Goal: Task Accomplishment & Management: Manage account settings

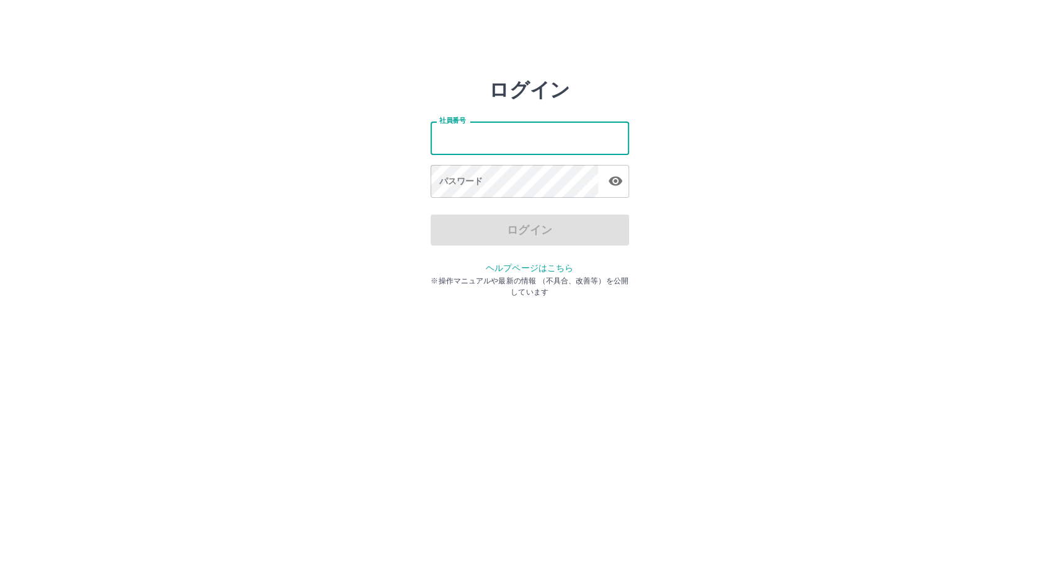
click at [495, 143] on input "社員番号" at bounding box center [530, 138] width 199 height 33
type input "*******"
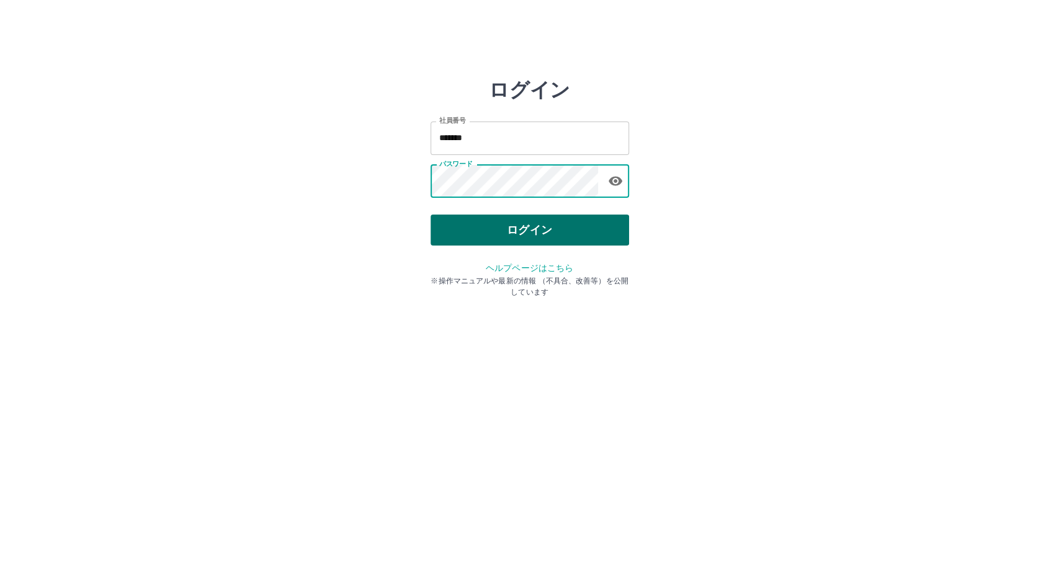
click at [539, 225] on button "ログイン" at bounding box center [530, 230] width 199 height 31
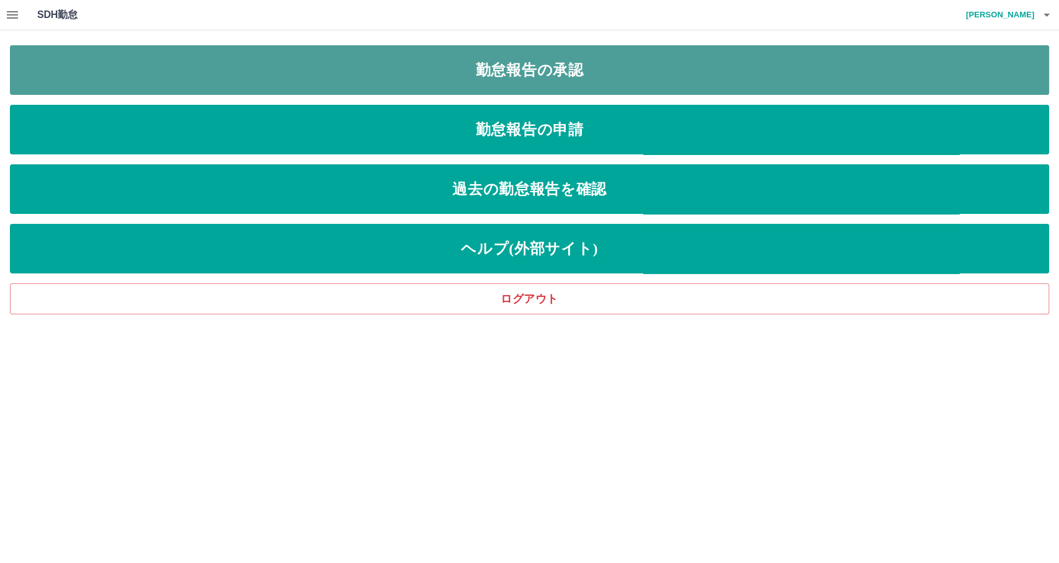
click at [581, 66] on link "勤怠報告の承認" at bounding box center [529, 70] width 1039 height 50
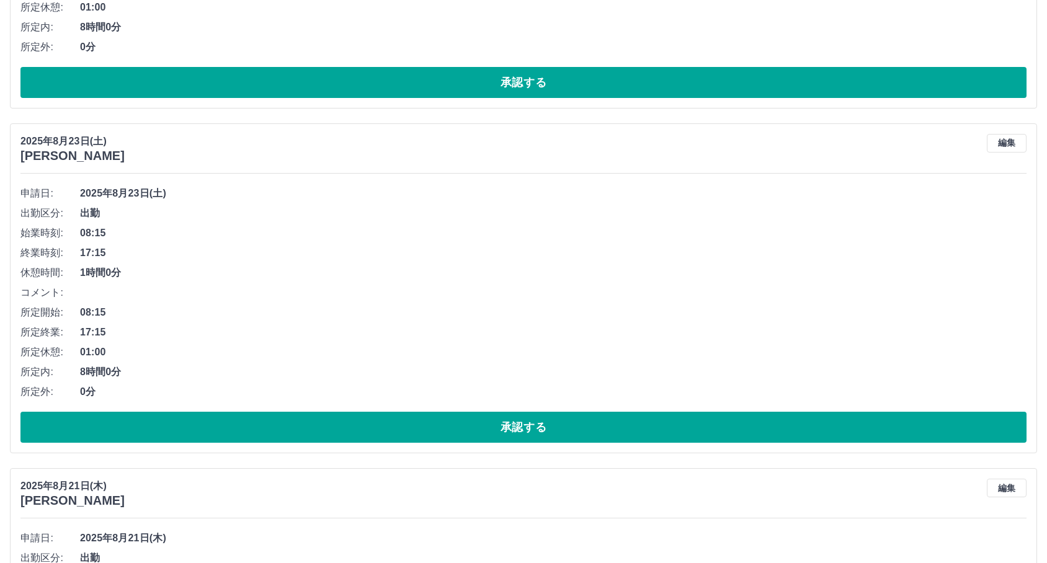
scroll to position [6237, 0]
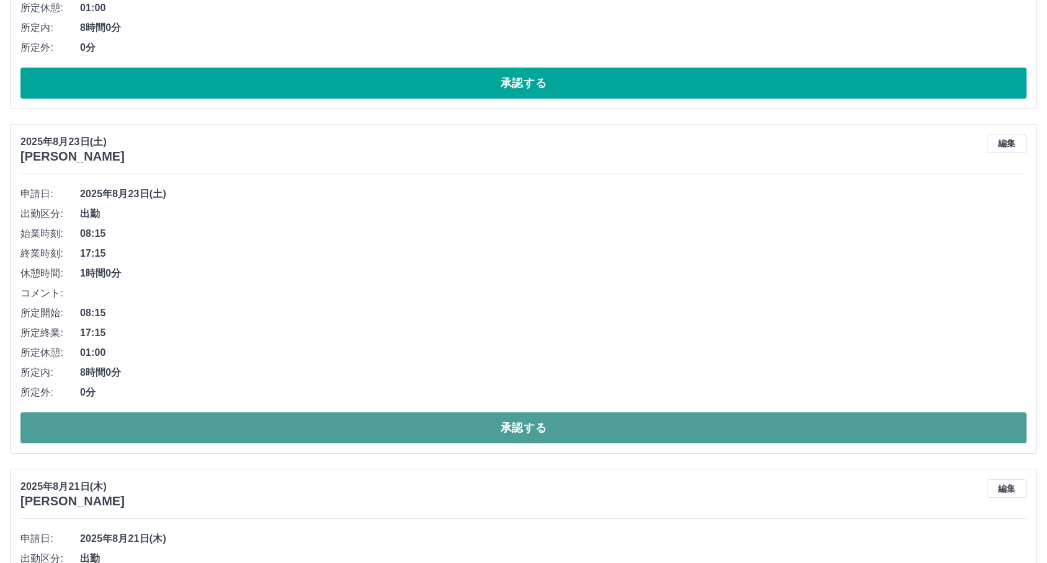
click at [262, 438] on button "承認する" at bounding box center [523, 428] width 1007 height 31
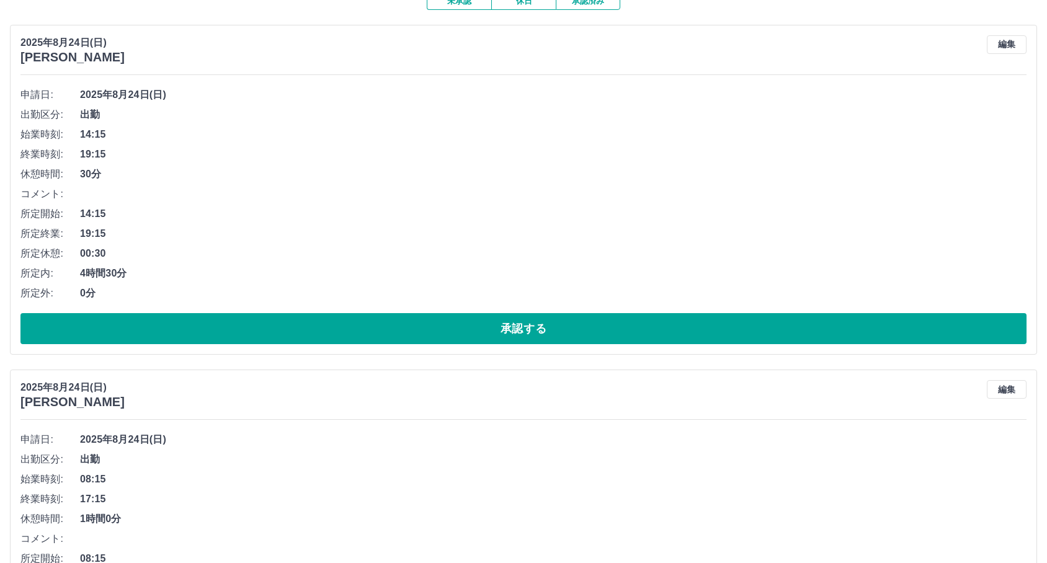
scroll to position [0, 0]
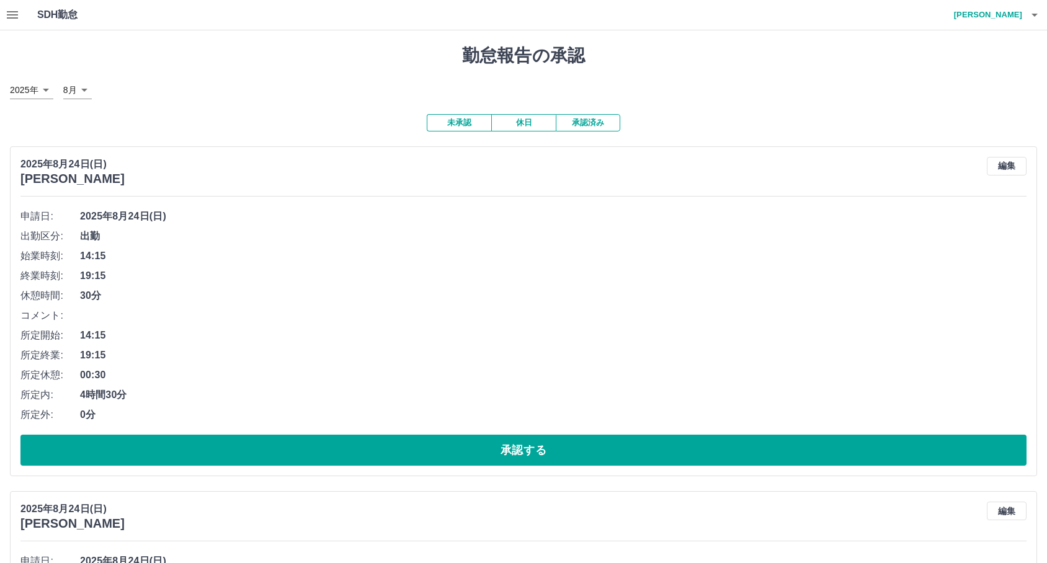
click at [1034, 27] on button "button" at bounding box center [1035, 15] width 25 height 30
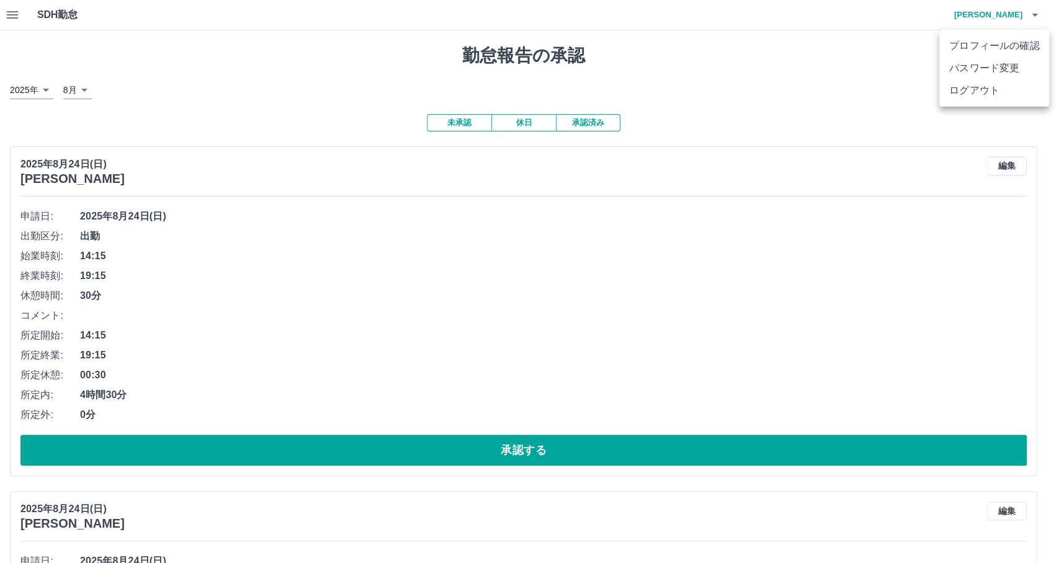
click at [781, 145] on div at bounding box center [529, 281] width 1059 height 563
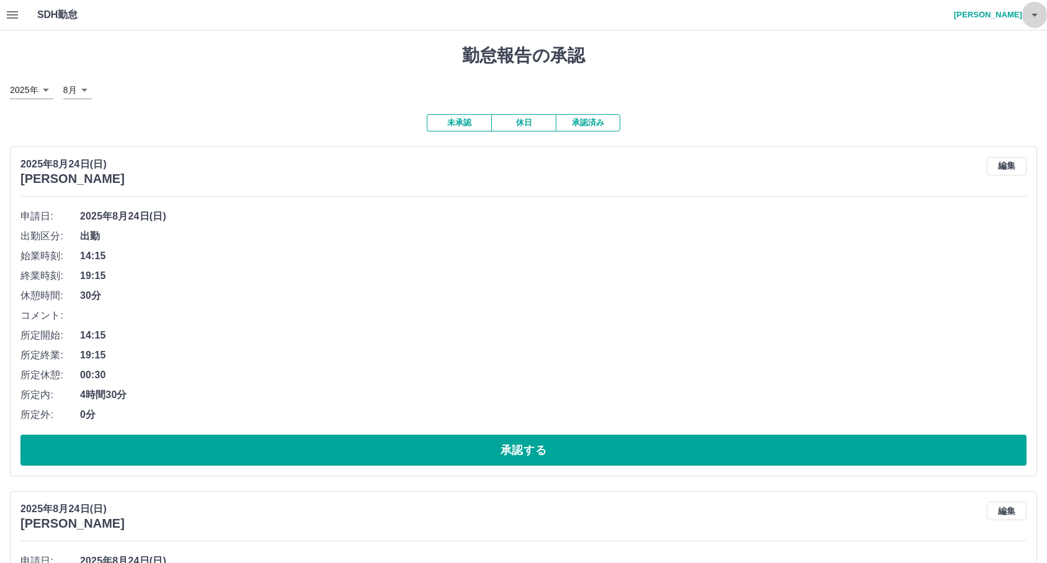
click at [1033, 16] on icon "button" at bounding box center [1035, 14] width 15 height 15
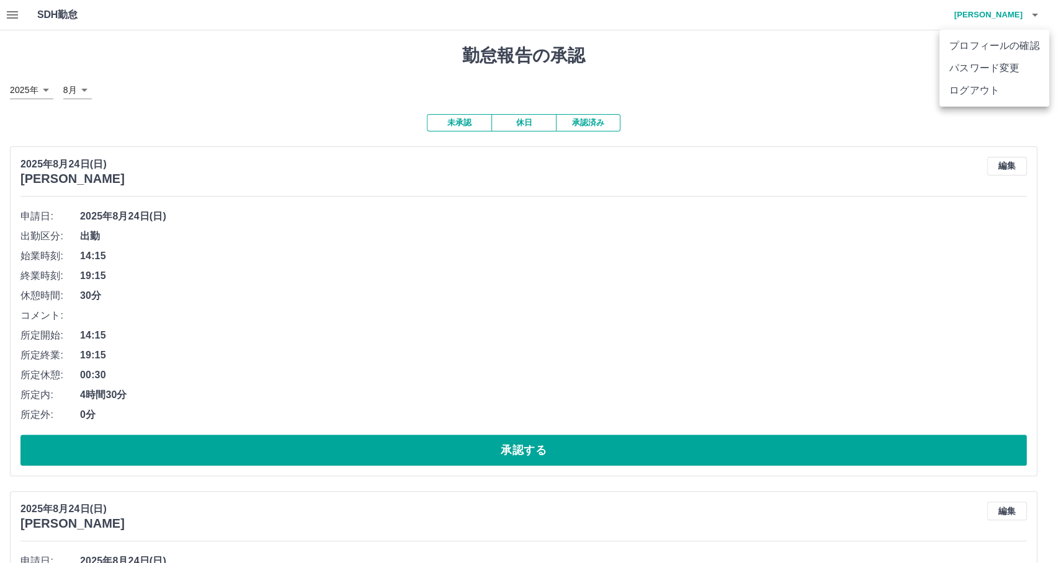
click at [849, 142] on div at bounding box center [529, 281] width 1059 height 563
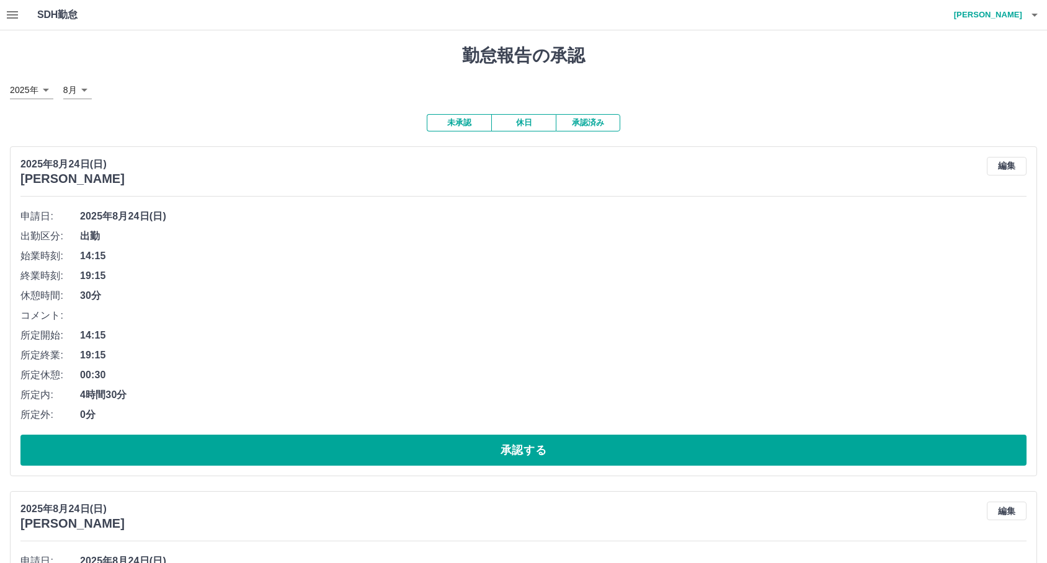
click at [849, 142] on div at bounding box center [523, 281] width 1047 height 563
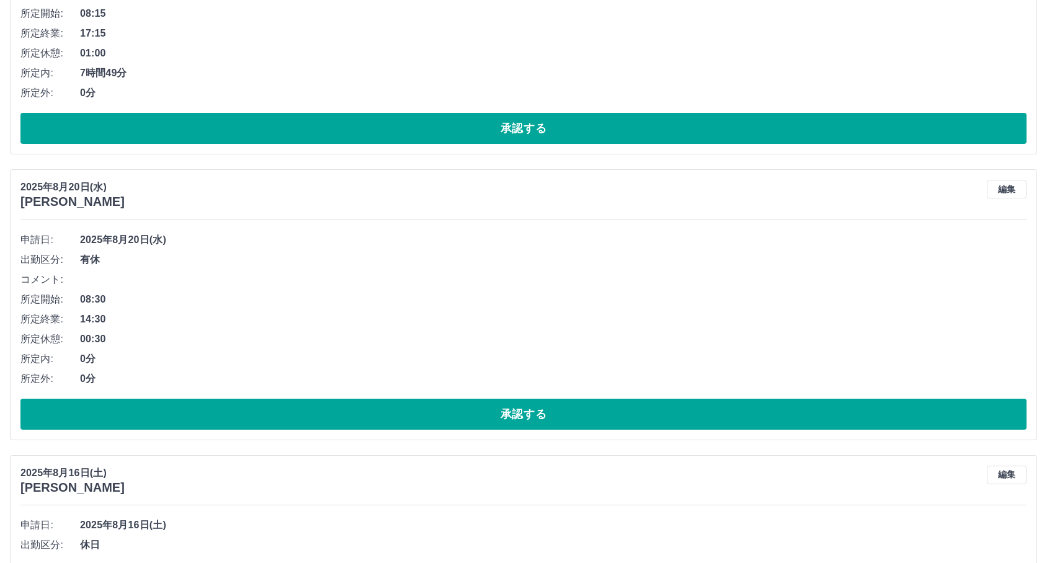
scroll to position [6895, 0]
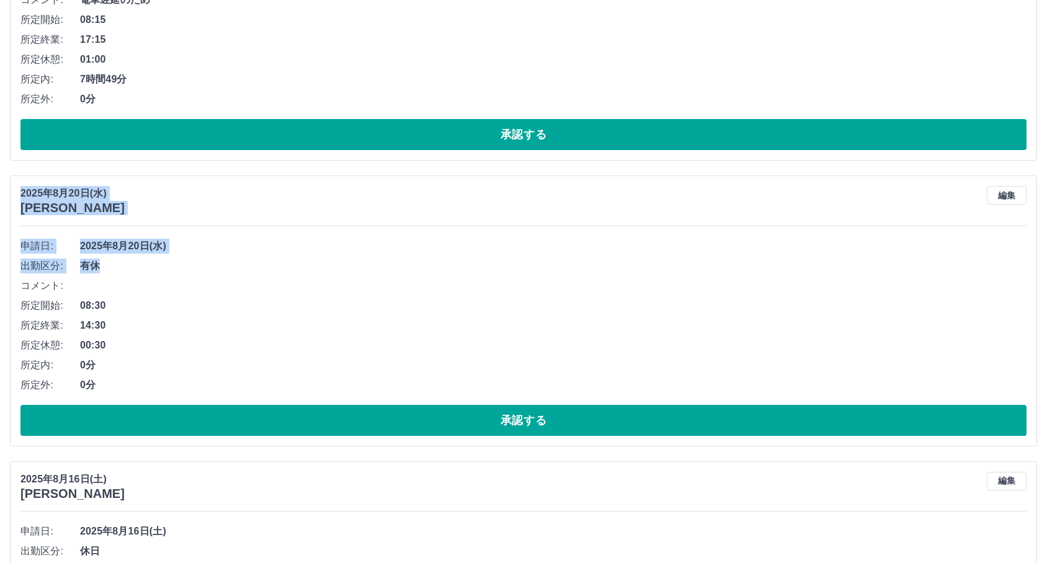
drag, startPoint x: 831, startPoint y: 193, endPoint x: 640, endPoint y: 272, distance: 206.2
click at [640, 272] on div "[DATE] [PERSON_NAME] 編集 申請日: [DATE] 出勤区分: 有休 コメント: 所定開始: 08:30 所定終業: 14:30 所定休憩…" at bounding box center [524, 311] width 1028 height 271
click at [640, 272] on span "有休" at bounding box center [553, 266] width 947 height 15
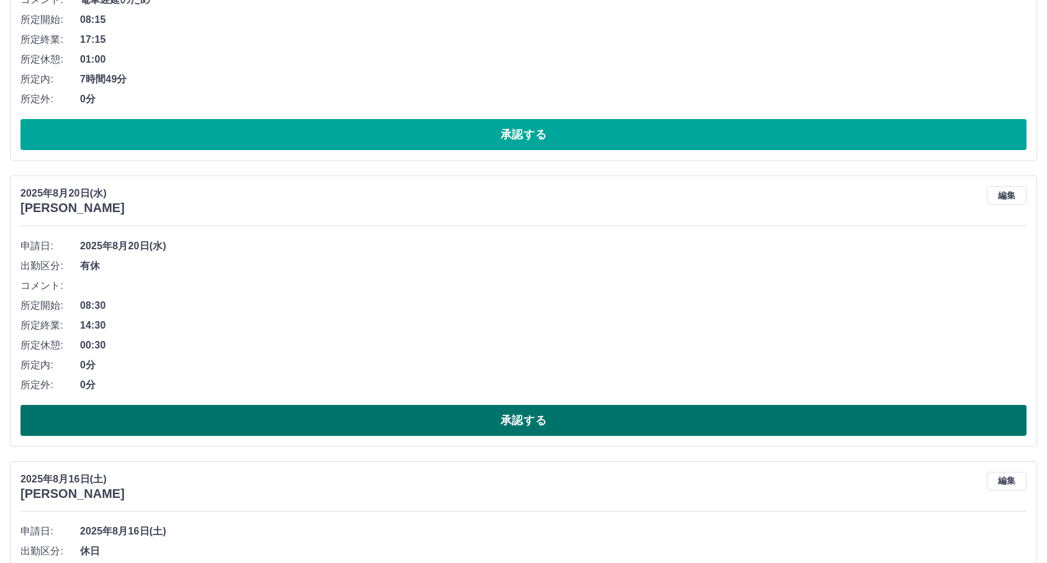
click at [478, 420] on button "承認する" at bounding box center [523, 420] width 1007 height 31
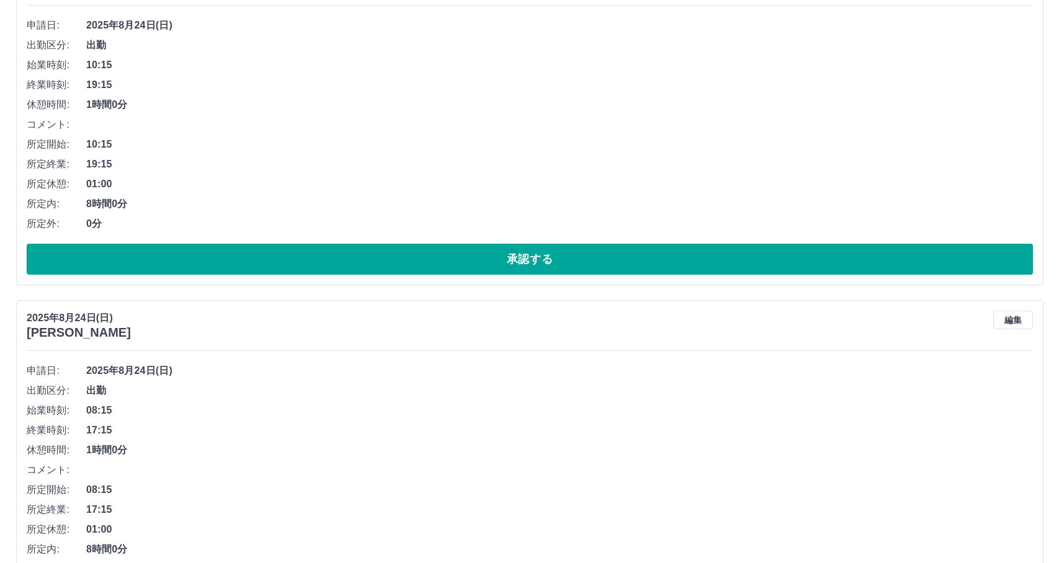
scroll to position [0, 0]
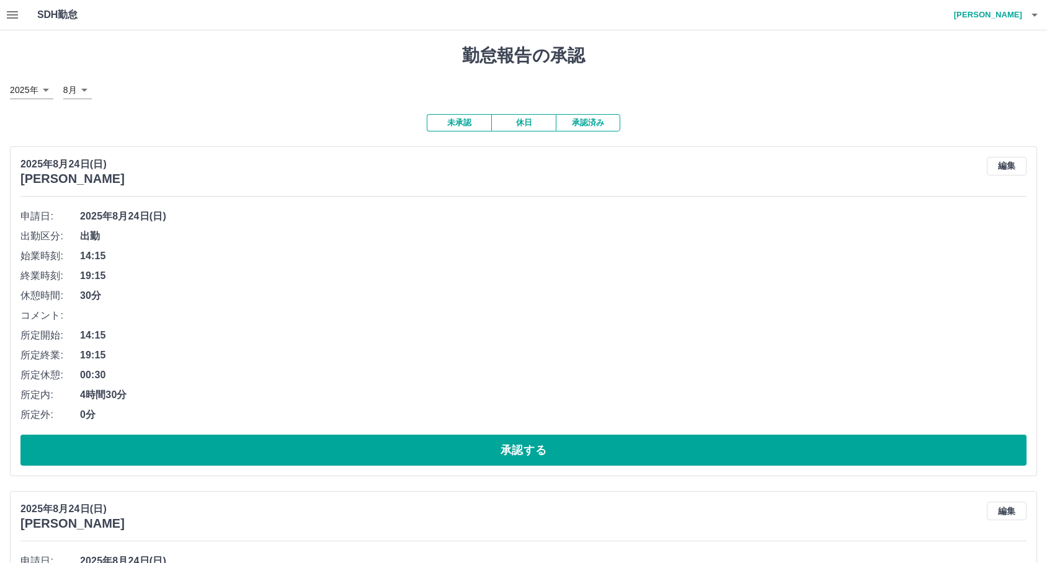
click at [989, 16] on h4 "[PERSON_NAME]" at bounding box center [985, 15] width 74 height 30
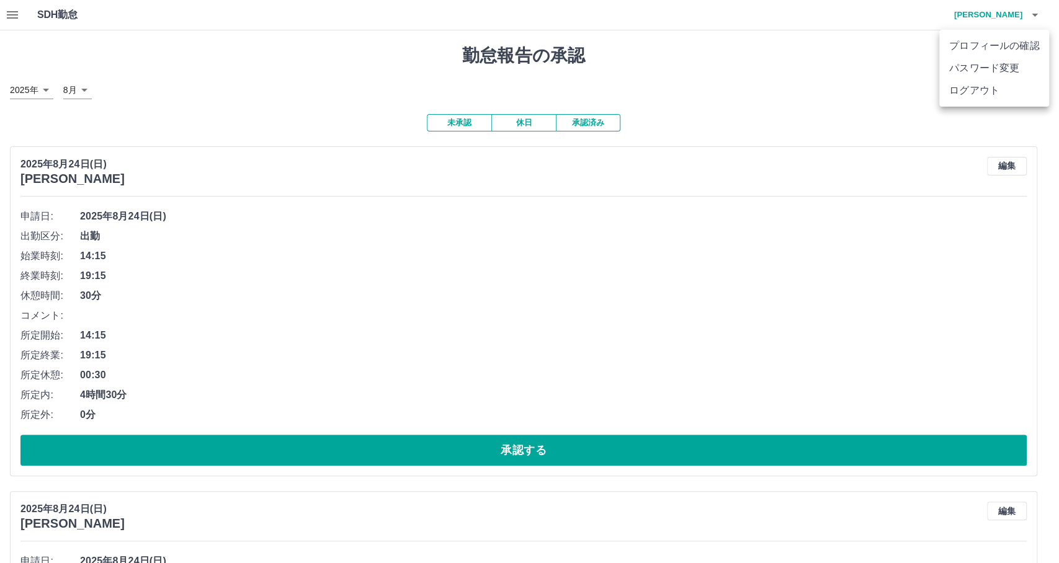
click at [976, 83] on li "ログアウト" at bounding box center [995, 90] width 110 height 22
